Goal: Book appointment/travel/reservation

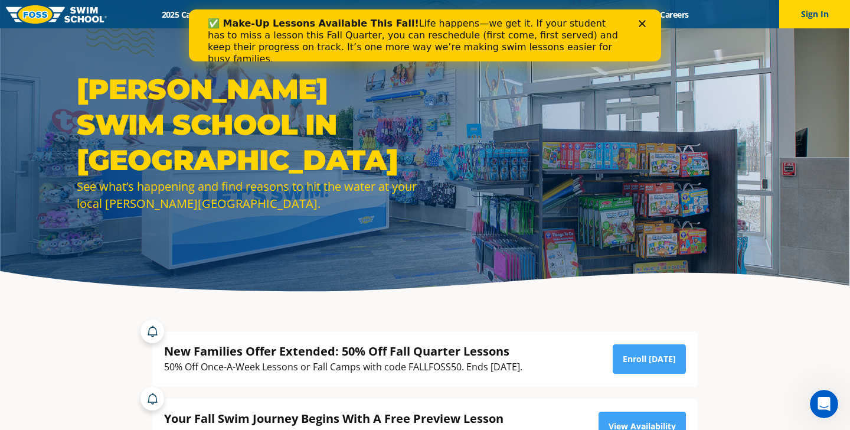
click at [642, 23] on polygon "Close" at bounding box center [642, 23] width 7 height 7
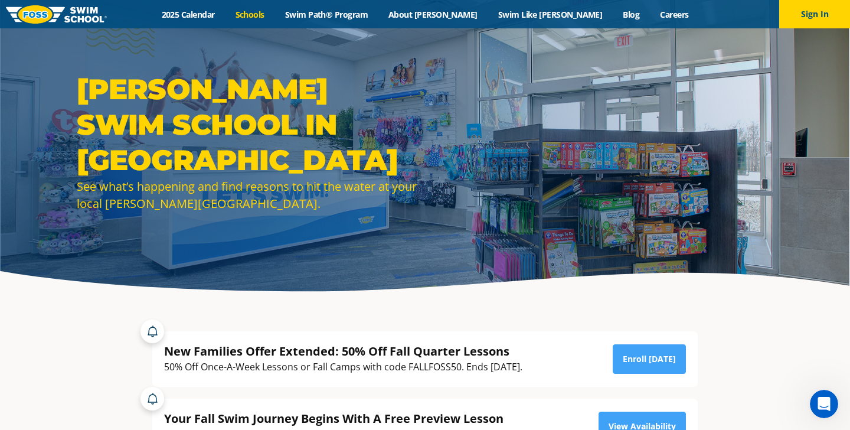
click at [275, 17] on link "Schools" at bounding box center [250, 14] width 50 height 11
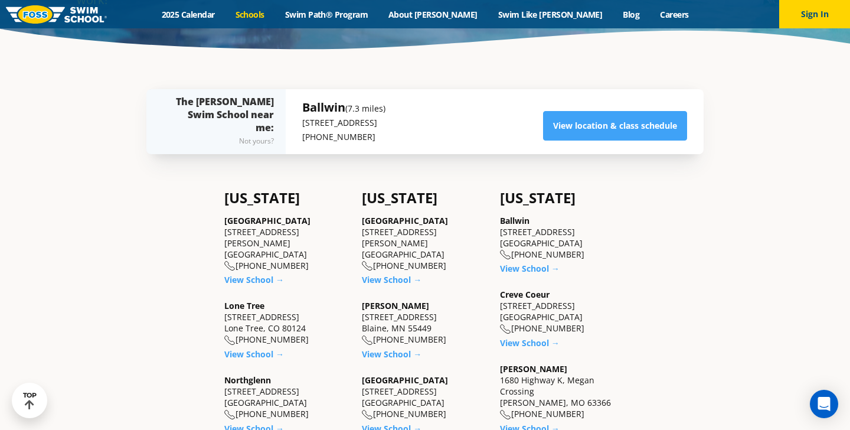
scroll to position [200, 0]
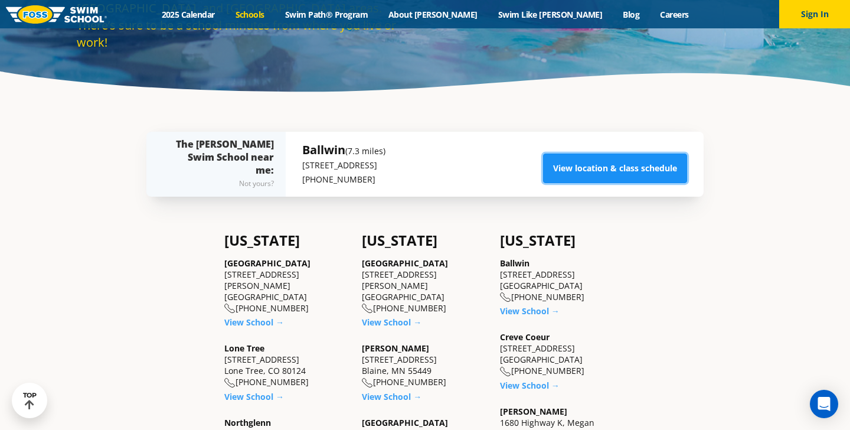
click at [615, 169] on link "View location & class schedule" at bounding box center [615, 168] width 144 height 30
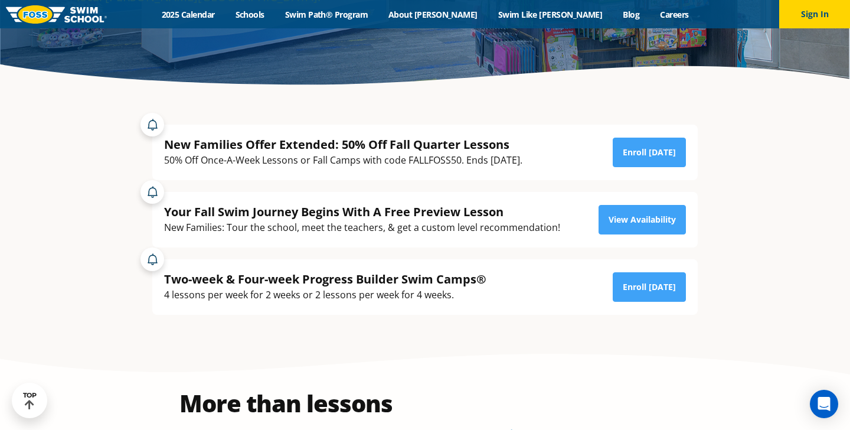
scroll to position [208, 0]
